Goal: Navigation & Orientation: Find specific page/section

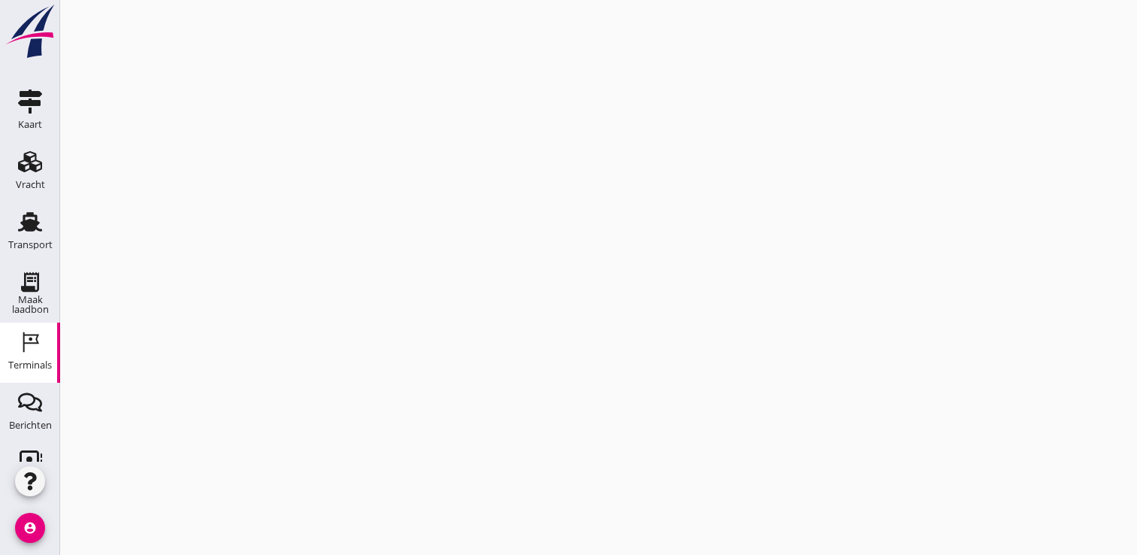
click at [20, 241] on div "Transport" at bounding box center [30, 245] width 44 height 10
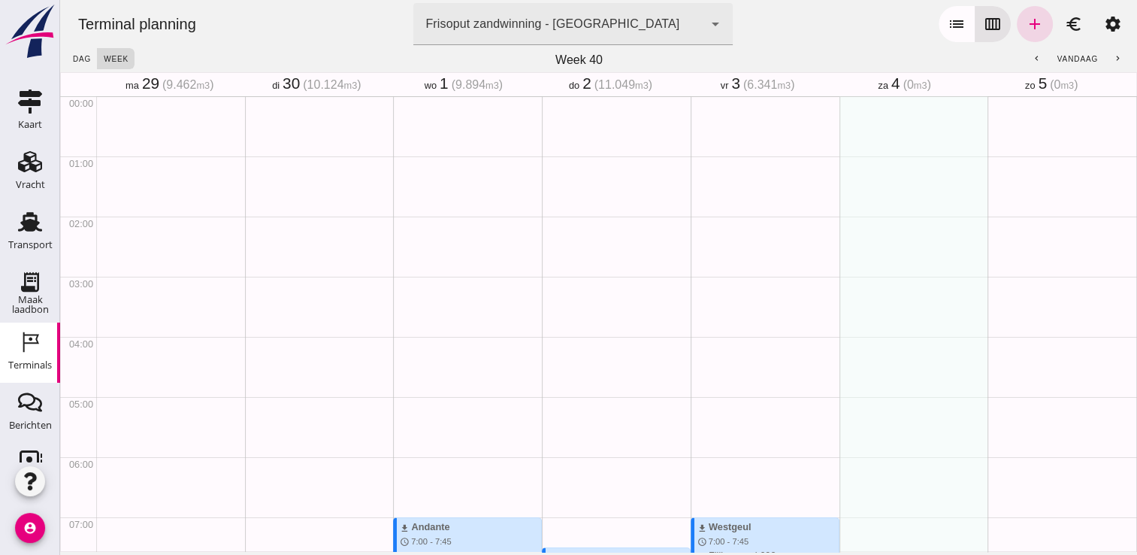
scroll to position [480, 0]
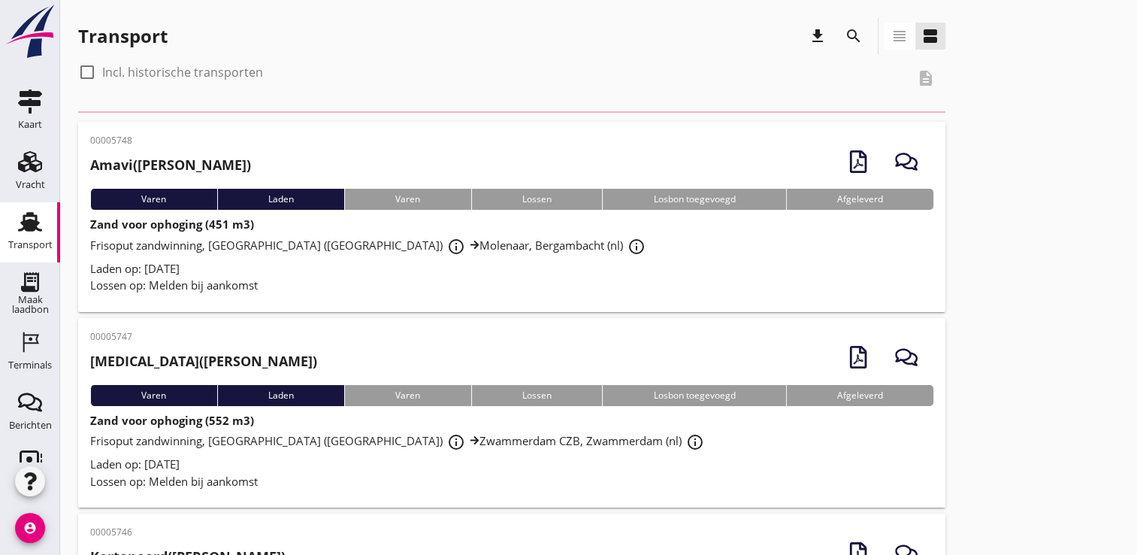
click at [21, 531] on icon "account_circle" at bounding box center [30, 528] width 30 height 30
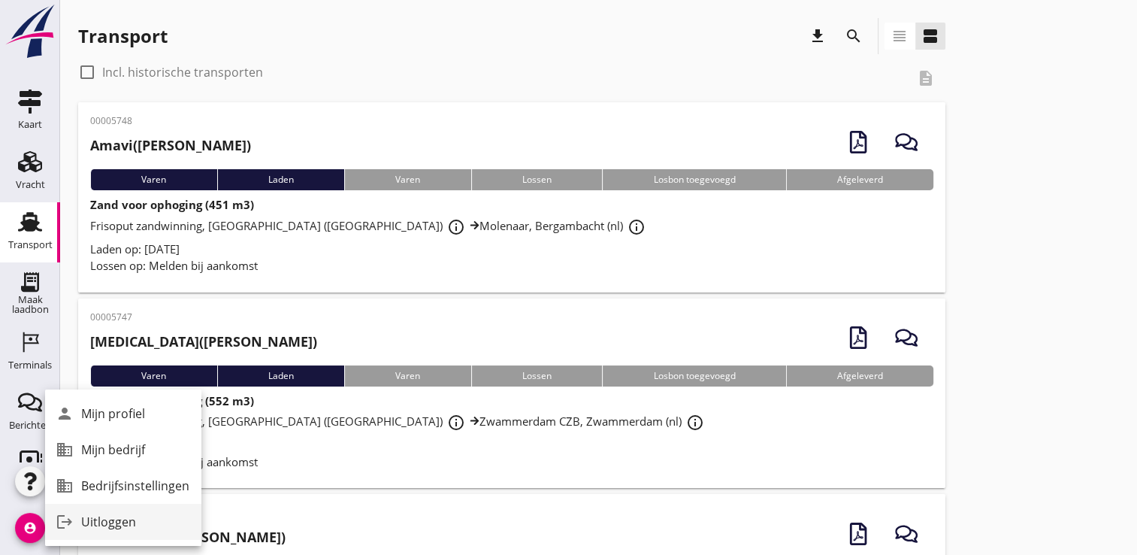
click at [91, 520] on div "Uitloggen" at bounding box center [135, 522] width 108 height 18
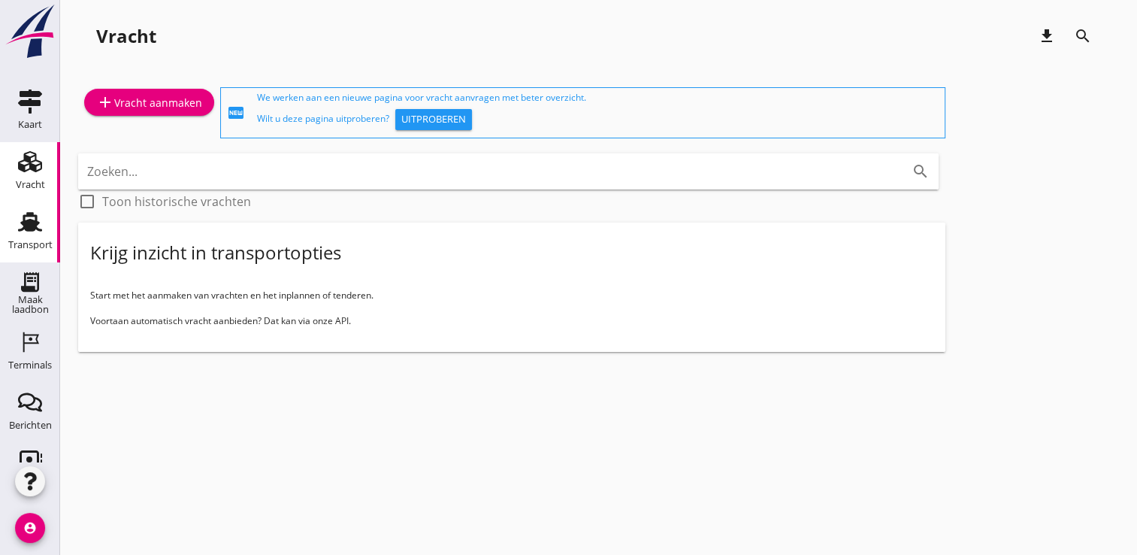
click at [24, 225] on use at bounding box center [30, 223] width 24 height 20
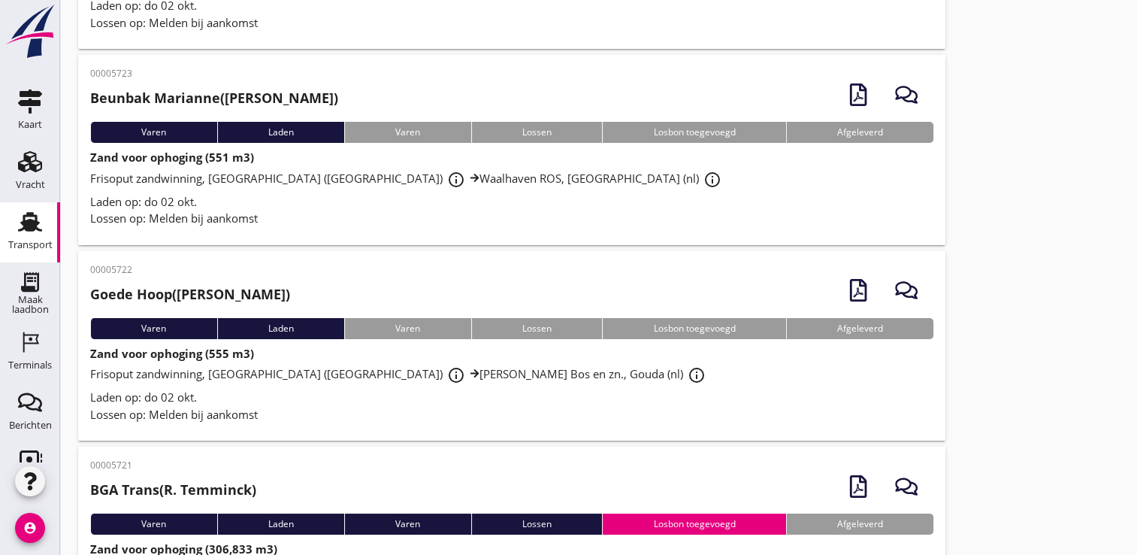
scroll to position [5487, 0]
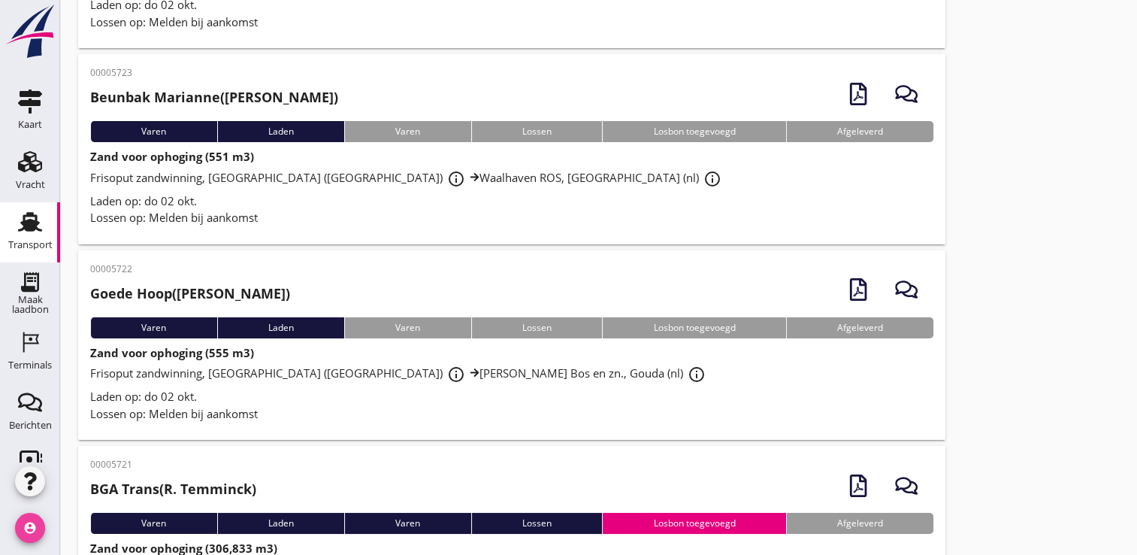
click at [15, 534] on icon "account_circle" at bounding box center [30, 528] width 30 height 30
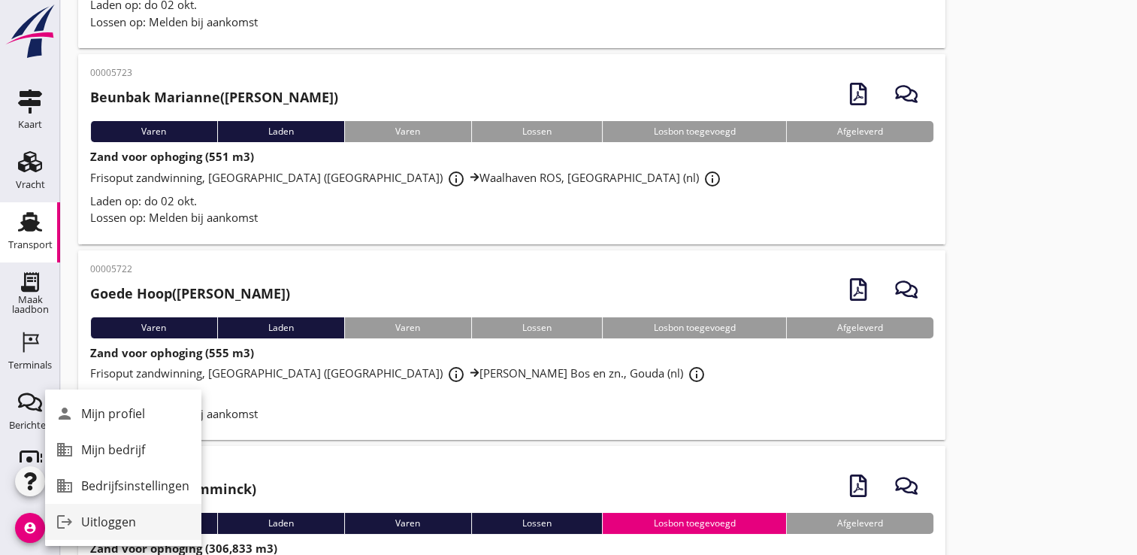
click at [115, 519] on div "Uitloggen" at bounding box center [135, 522] width 108 height 18
